Goal: Transaction & Acquisition: Purchase product/service

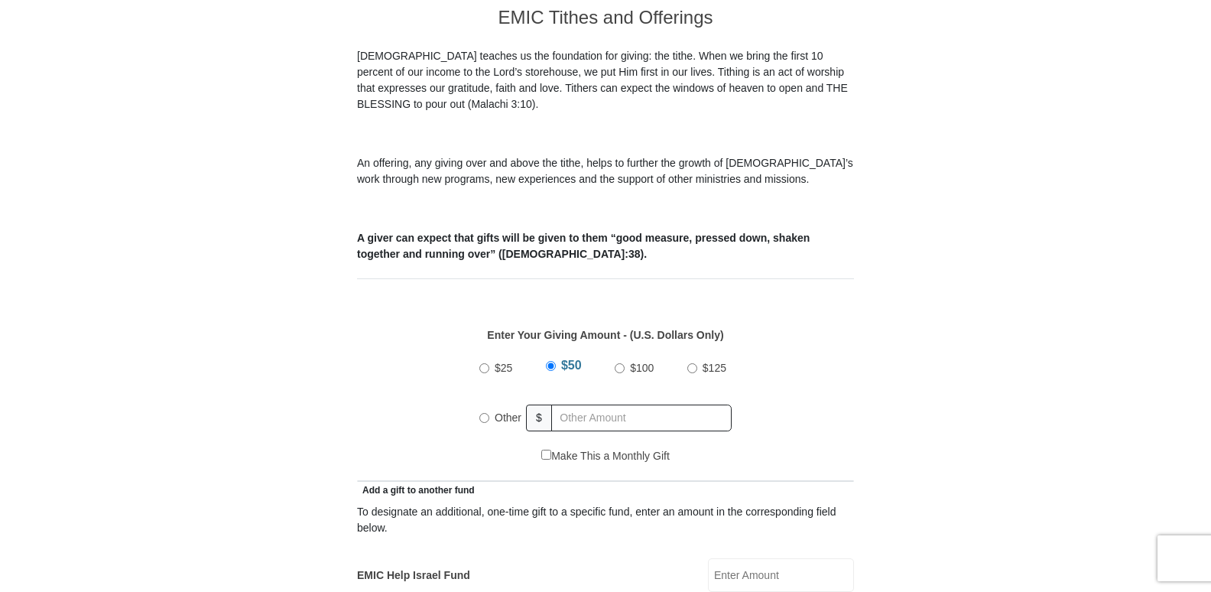
click at [482, 413] on input "Other" at bounding box center [484, 418] width 10 height 10
radio input "true"
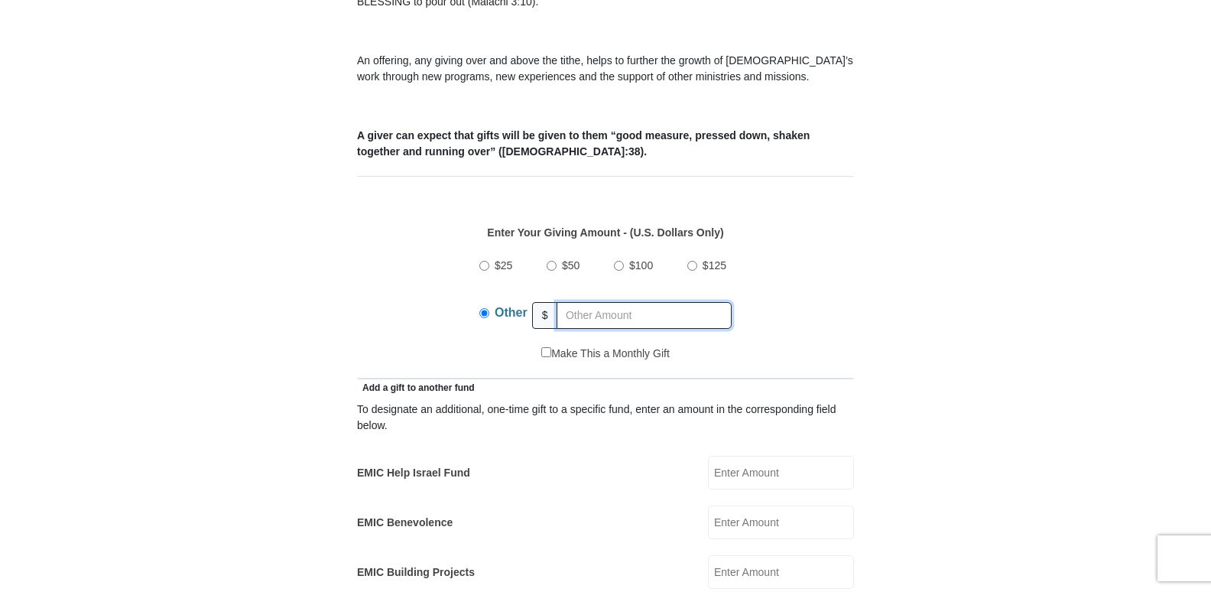
scroll to position [541, 0]
click at [761, 455] on input "EMIC Help Israel Fund" at bounding box center [781, 472] width 146 height 34
type input "100"
type input "50"
type input "[PERSON_NAME]"
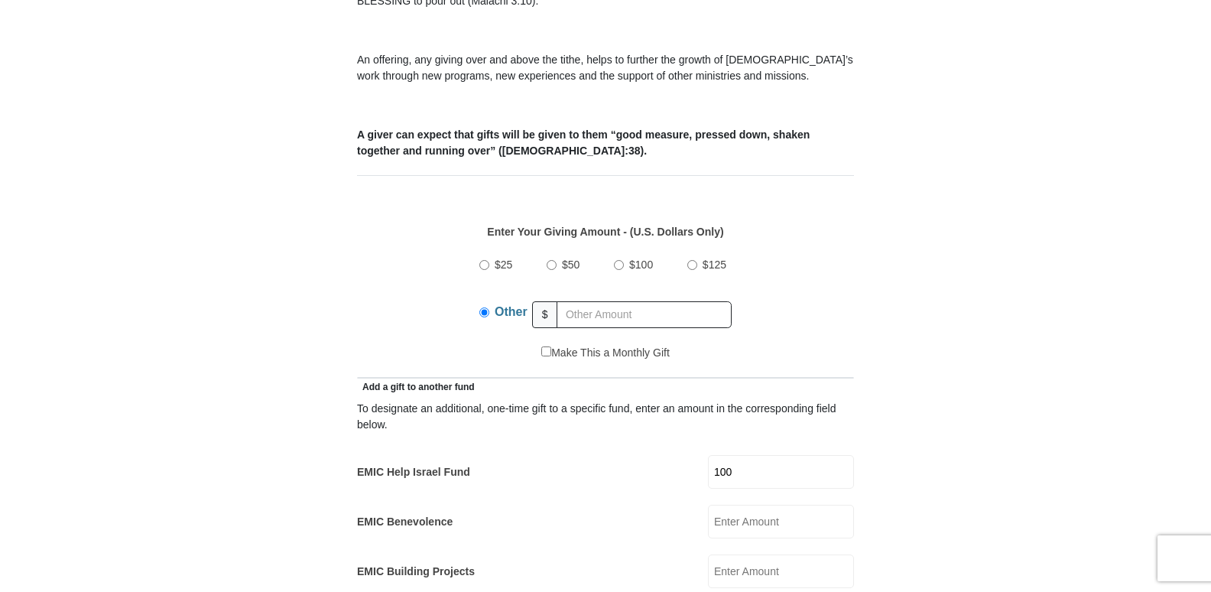
type input "[PERSON_NAME]"
type input "[EMAIL_ADDRESS][DOMAIN_NAME]"
type input "[STREET_ADDRESS]"
type input "#1"
type input "[GEOGRAPHIC_DATA]"
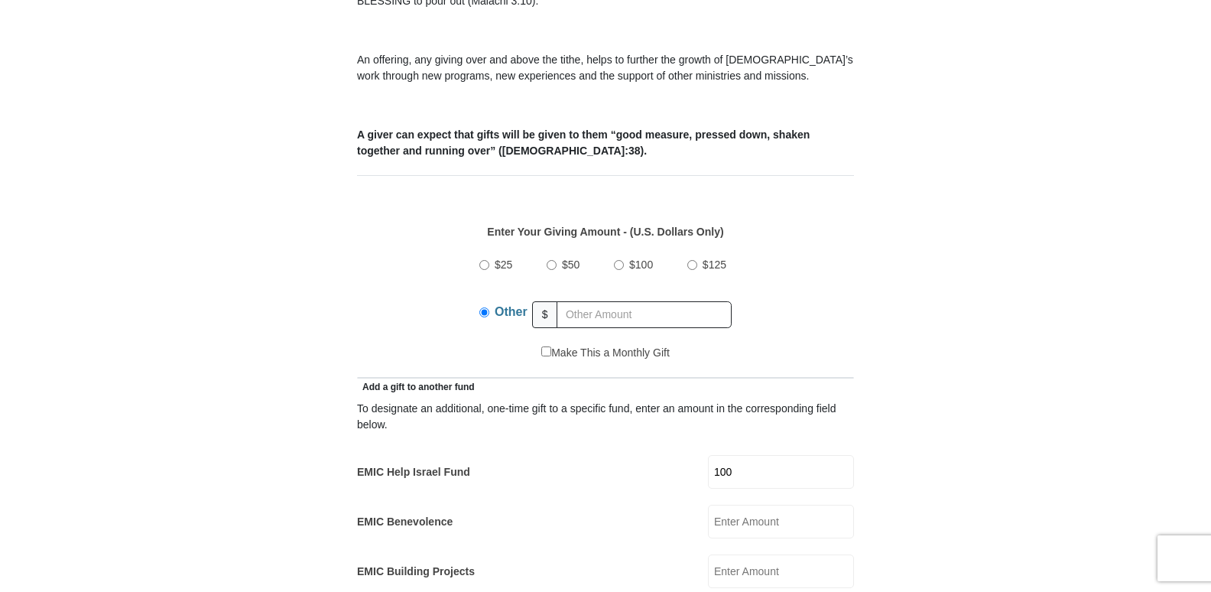
select select "AZ"
type input "86314"
type input "6196984829"
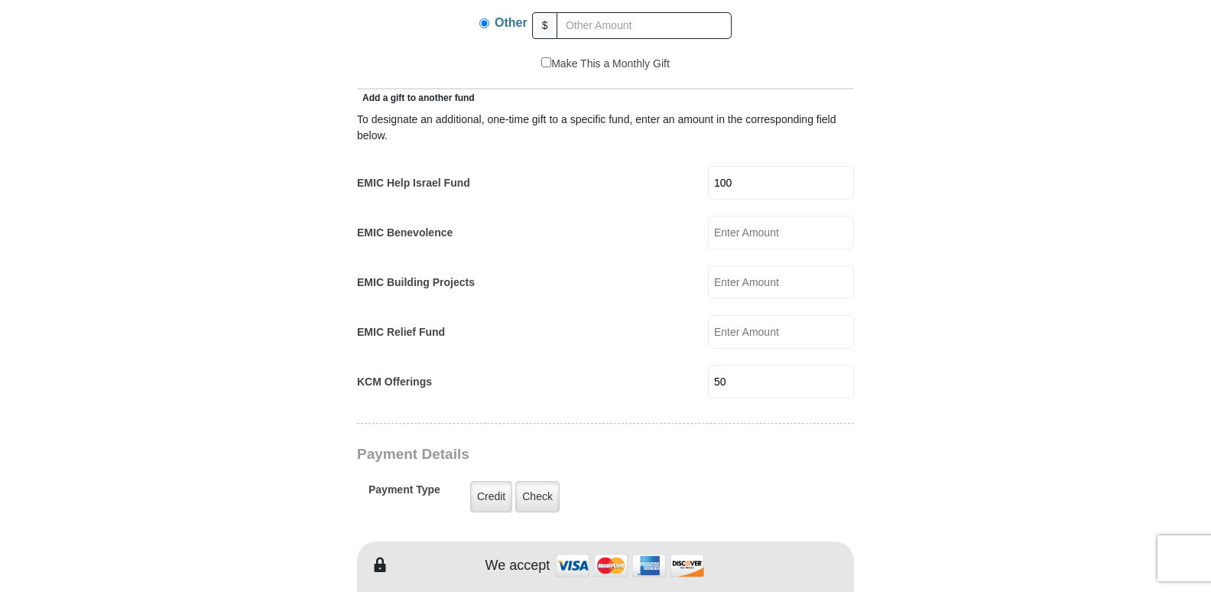
scroll to position [831, 0]
click at [750, 369] on input "50" at bounding box center [781, 381] width 146 height 34
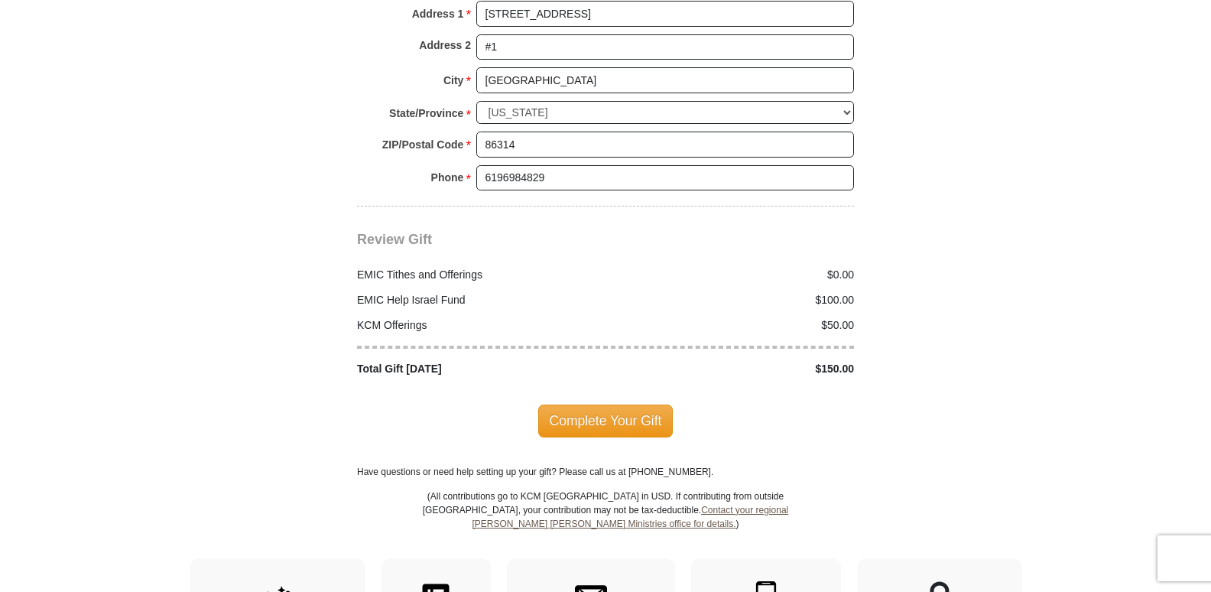
scroll to position [1791, 0]
click at [599, 404] on span "Complete Your Gift" at bounding box center [605, 420] width 135 height 32
